Goal: Task Accomplishment & Management: Manage account settings

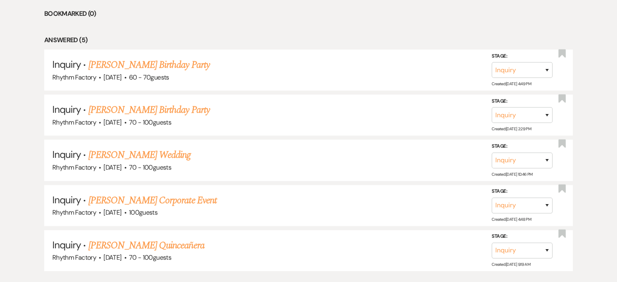
scroll to position [406, 0]
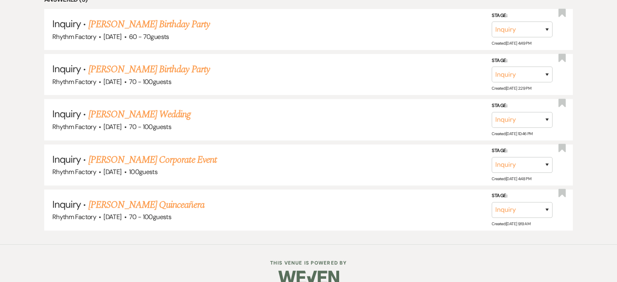
click at [187, 204] on link "[PERSON_NAME] Quinceañera" at bounding box center [147, 205] width 116 height 15
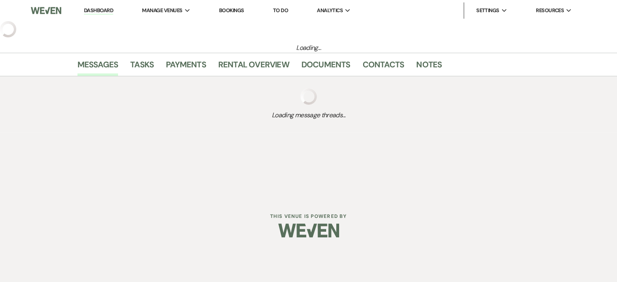
select select "6"
select select "15"
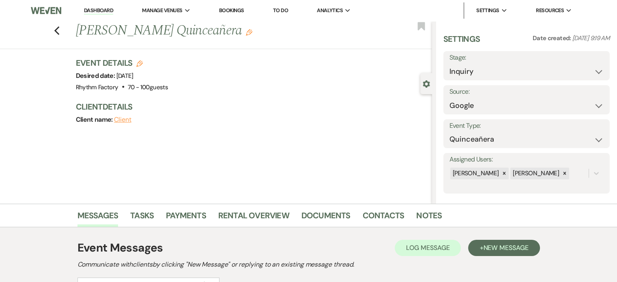
scroll to position [113, 0]
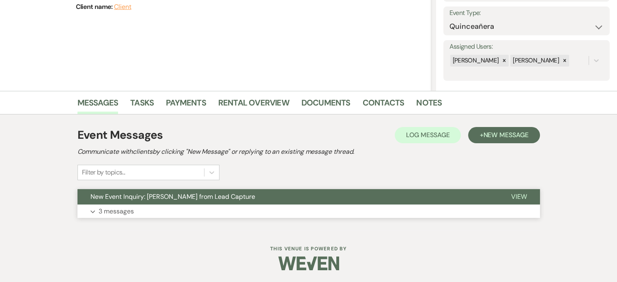
click at [516, 197] on span "View" at bounding box center [520, 196] width 16 height 9
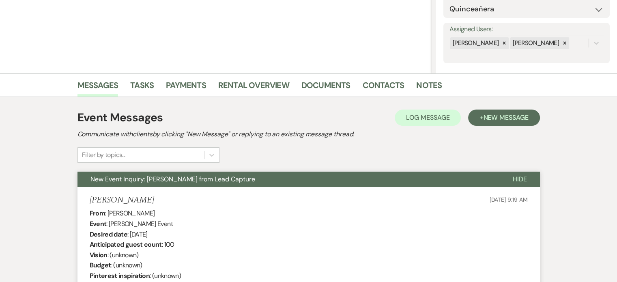
scroll to position [0, 0]
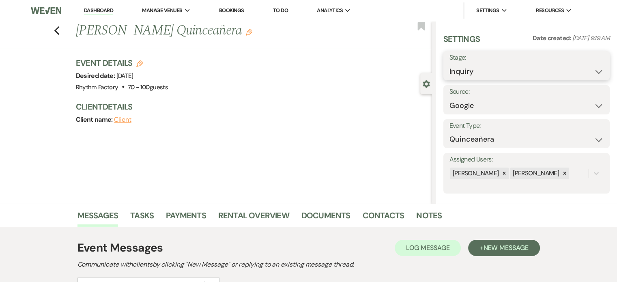
click at [591, 73] on select "Inquiry Follow Up Tour Requested Tour Confirmed Toured Proposal Sent Booked Lost" at bounding box center [527, 72] width 154 height 16
select select "8"
click at [450, 64] on select "Inquiry Follow Up Tour Requested Tour Confirmed Toured Proposal Sent Booked Lost" at bounding box center [527, 72] width 154 height 16
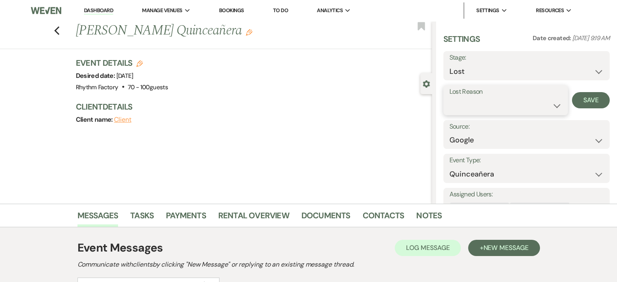
click at [554, 107] on select "Booked Elsewhere Budget Date Unavailable No Response Not a Good Match Capacity …" at bounding box center [506, 106] width 112 height 16
select select "8"
click at [450, 98] on select "Booked Elsewhere Budget Date Unavailable No Response Not a Good Match Capacity …" at bounding box center [506, 106] width 112 height 16
click at [579, 94] on button "Save" at bounding box center [591, 100] width 38 height 16
click at [58, 30] on use "button" at bounding box center [56, 30] width 5 height 9
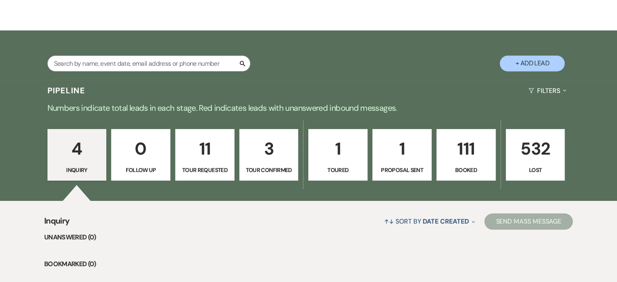
scroll to position [89, 0]
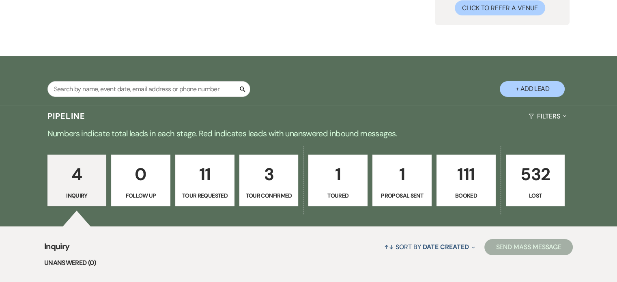
click at [270, 178] on p "3" at bounding box center [269, 174] width 49 height 27
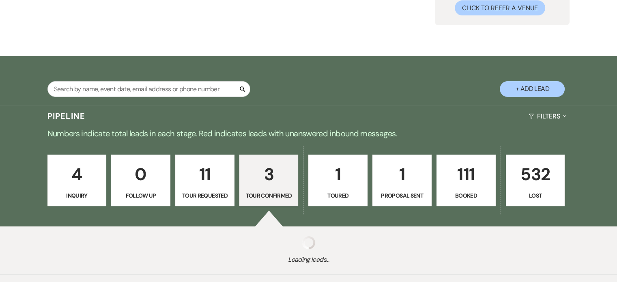
select select "4"
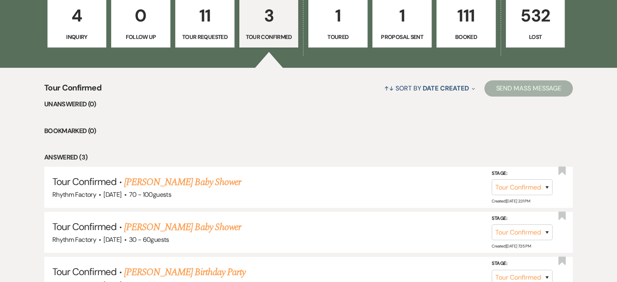
scroll to position [207, 0]
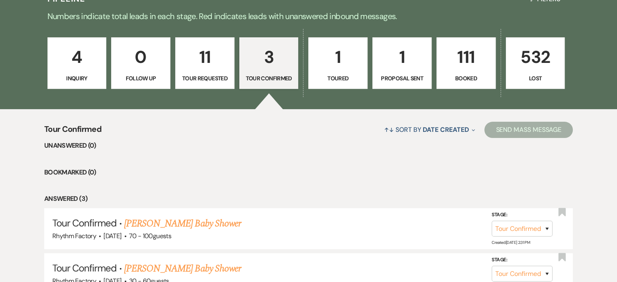
click at [73, 66] on p "4" at bounding box center [77, 56] width 49 height 27
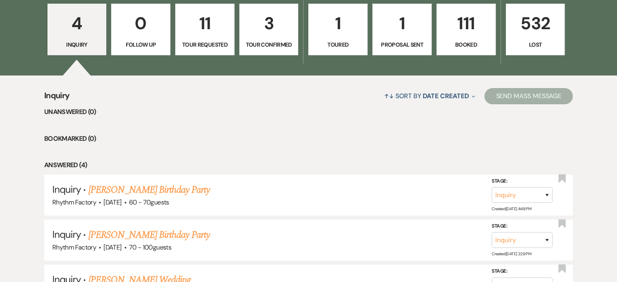
scroll to position [171, 0]
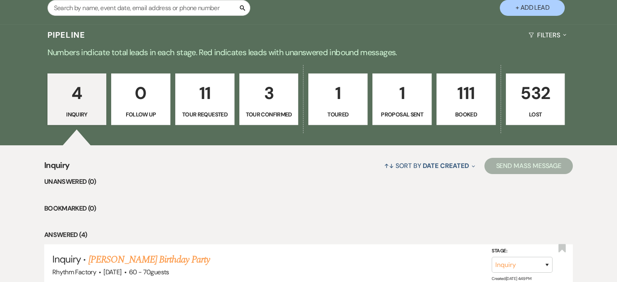
click at [212, 98] on p "11" at bounding box center [205, 93] width 49 height 27
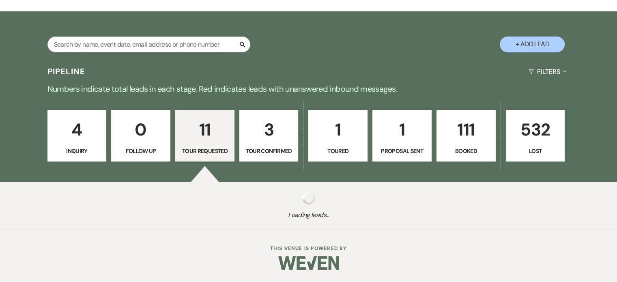
select select "2"
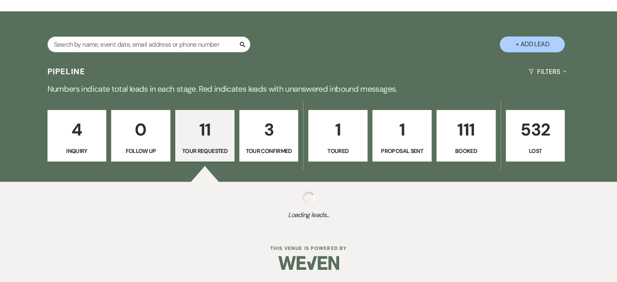
select select "2"
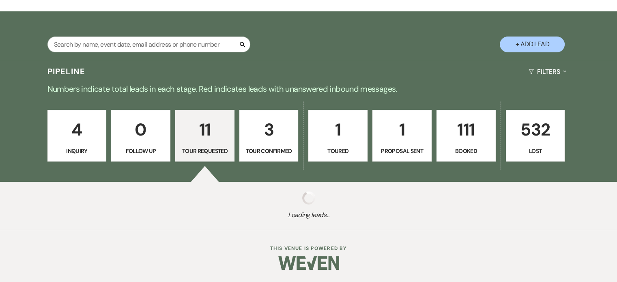
select select "2"
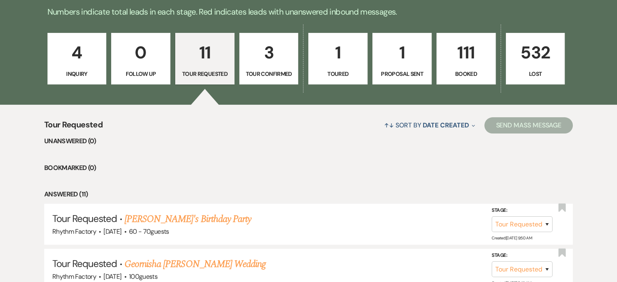
scroll to position [49, 0]
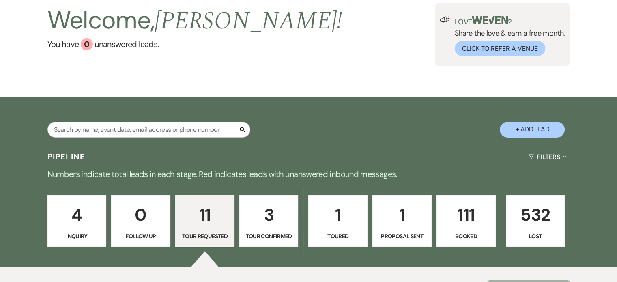
click at [400, 222] on p "1" at bounding box center [402, 214] width 49 height 27
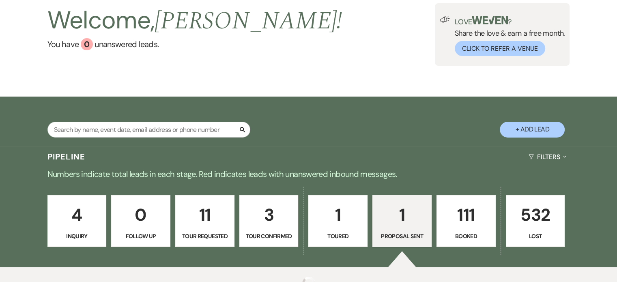
select select "6"
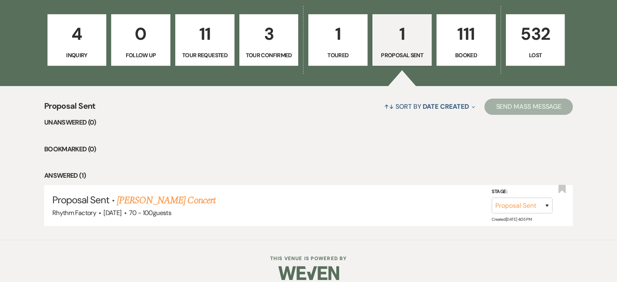
scroll to position [239, 0]
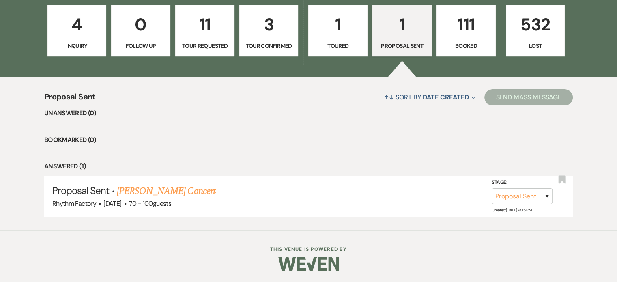
click at [347, 30] on p "1" at bounding box center [338, 24] width 49 height 27
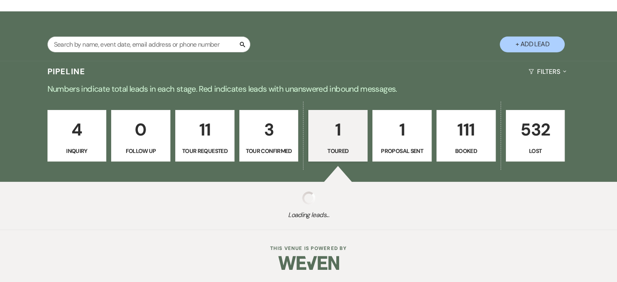
scroll to position [239, 0]
select select "5"
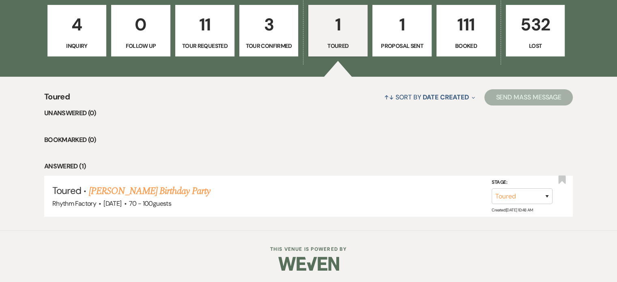
click at [264, 25] on p "3" at bounding box center [269, 24] width 49 height 27
select select "4"
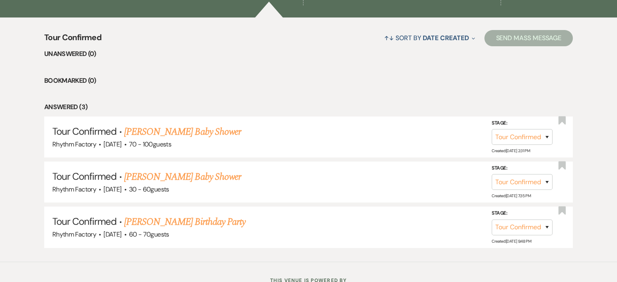
scroll to position [320, 0]
